Goal: Task Accomplishment & Management: Use online tool/utility

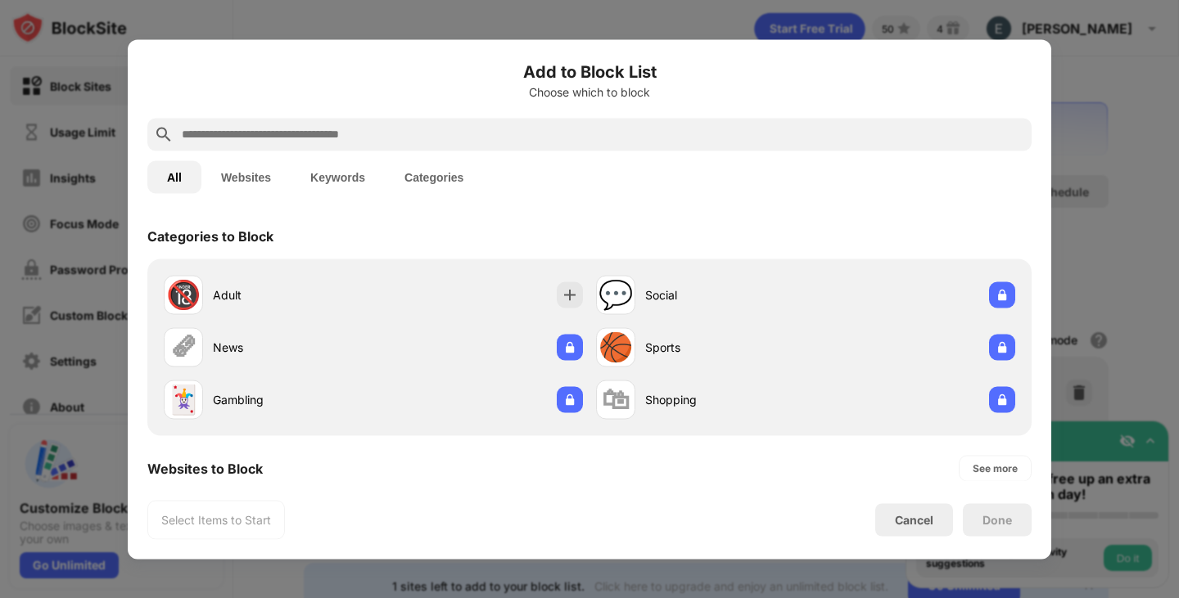
click at [496, 111] on div "Add to Block List Choose which to block" at bounding box center [589, 88] width 884 height 59
click at [496, 133] on input "text" at bounding box center [602, 134] width 845 height 20
click at [494, 130] on input "text" at bounding box center [602, 134] width 845 height 20
click at [494, 135] on input "text" at bounding box center [602, 134] width 845 height 20
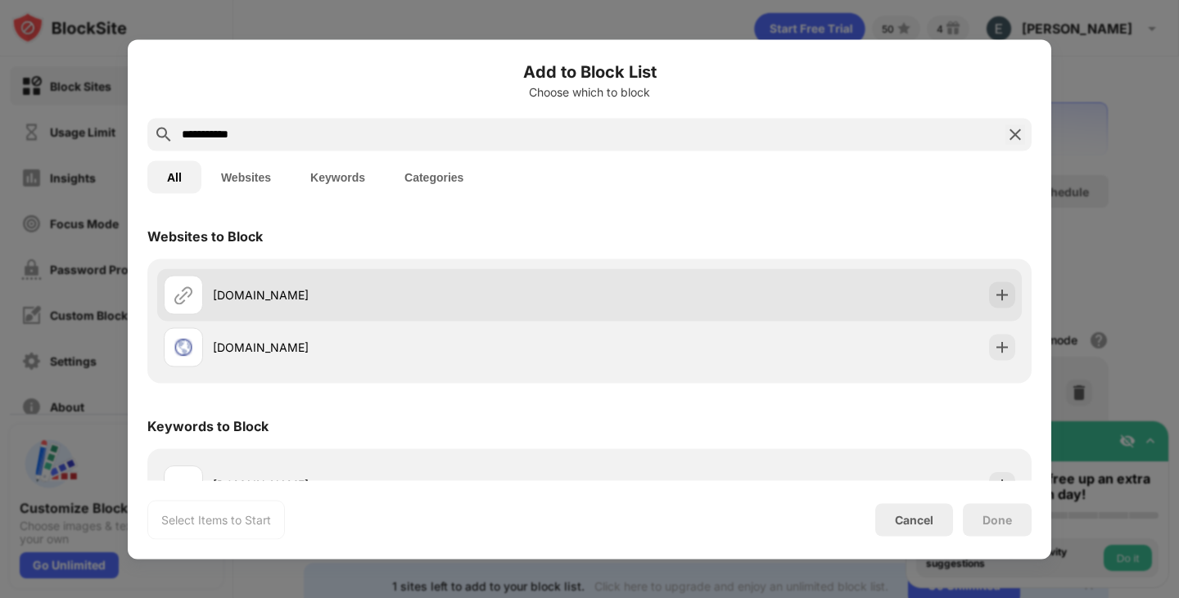
type input "**********"
click at [1000, 291] on img at bounding box center [1002, 295] width 16 height 16
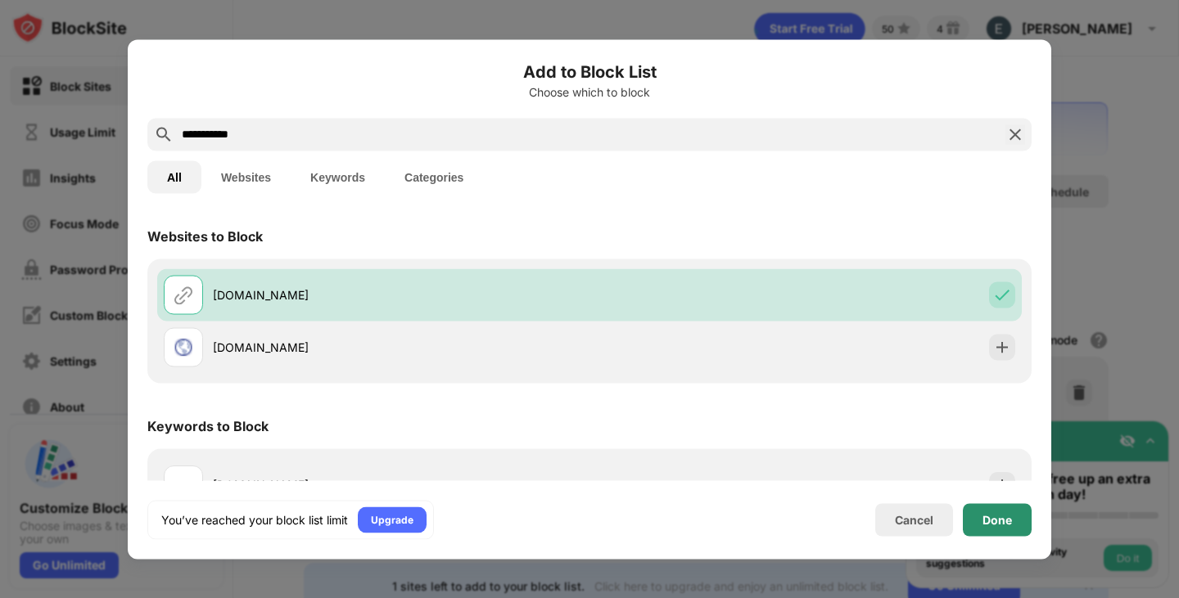
click at [992, 517] on div "Done" at bounding box center [996, 519] width 29 height 13
